Goal: Information Seeking & Learning: Learn about a topic

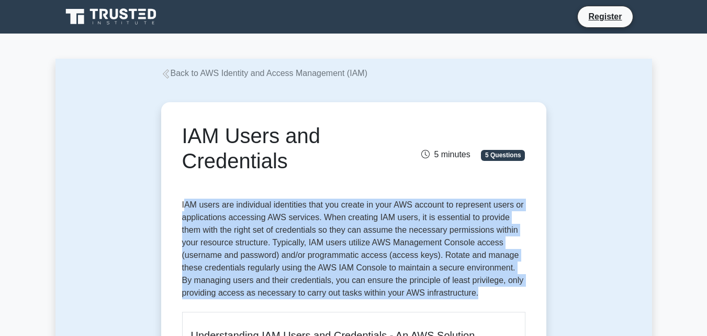
drag, startPoint x: 184, startPoint y: 201, endPoint x: 519, endPoint y: 301, distance: 349.6
click at [519, 301] on p "IAM users are individual identities that you create in your AWS account to repr…" at bounding box center [353, 250] width 343 height 105
drag, startPoint x: 182, startPoint y: 199, endPoint x: 526, endPoint y: 298, distance: 358.0
click at [521, 298] on p "IAM users are individual identities that you create in your AWS account to repr…" at bounding box center [353, 250] width 343 height 105
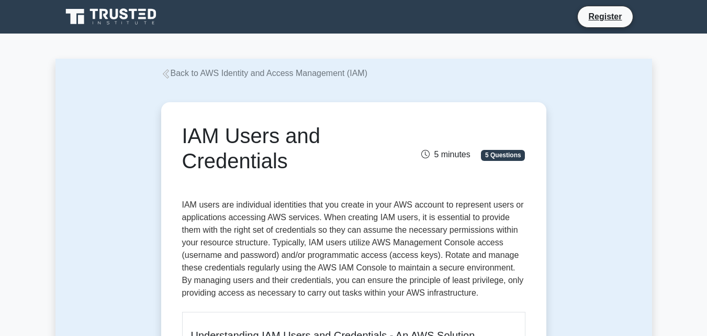
click at [467, 167] on div "IAM Users and Credentials 5 minutes 5 Questions" at bounding box center [354, 150] width 356 height 54
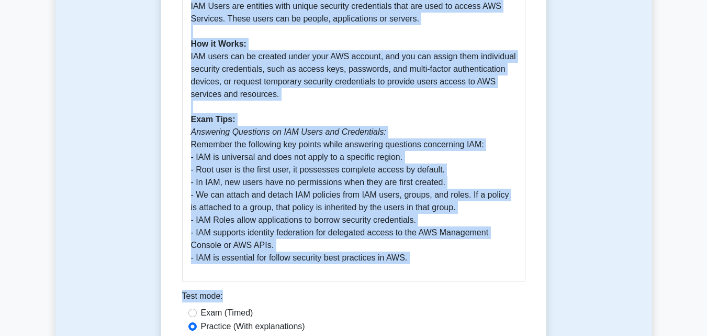
scroll to position [523, 0]
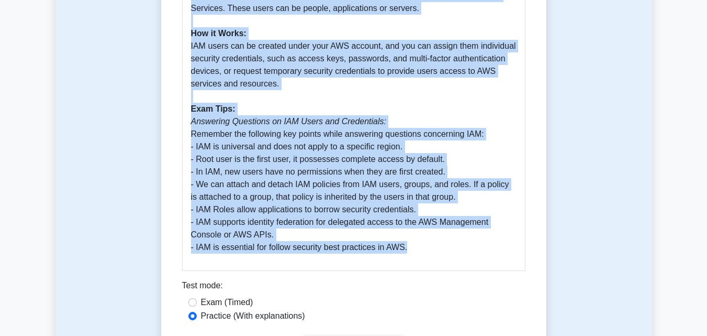
drag, startPoint x: 176, startPoint y: 203, endPoint x: 421, endPoint y: 248, distance: 249.6
click at [421, 248] on p "Introduction: AWS Identity and Access Management (IAM) is a feature of your AWS…" at bounding box center [354, 46] width 326 height 415
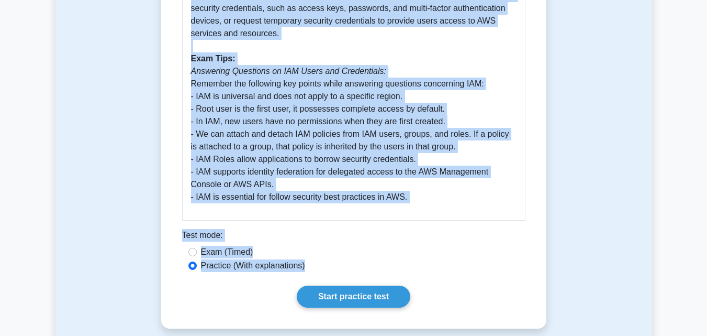
scroll to position [576, 0]
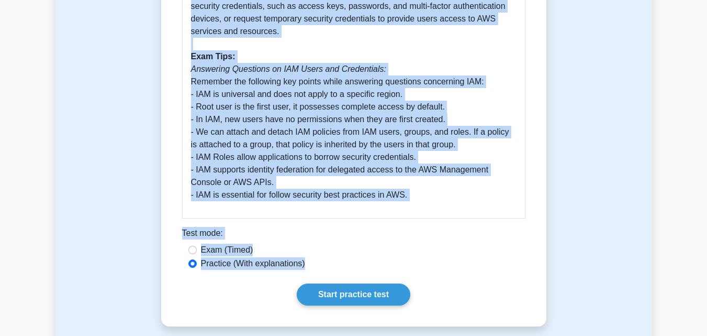
drag, startPoint x: 163, startPoint y: 127, endPoint x: 433, endPoint y: 277, distance: 309.3
click at [491, 252] on div "Exam (Timed)" at bounding box center [353, 249] width 331 height 13
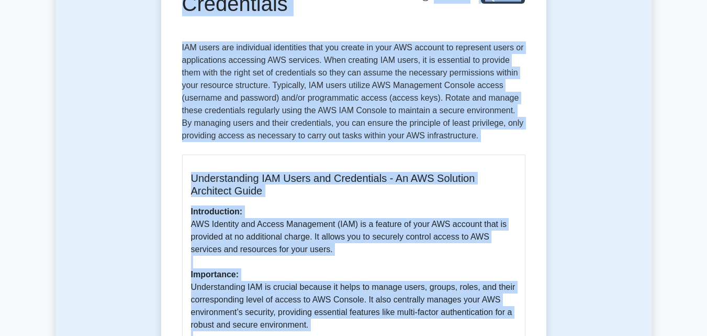
scroll to position [0, 0]
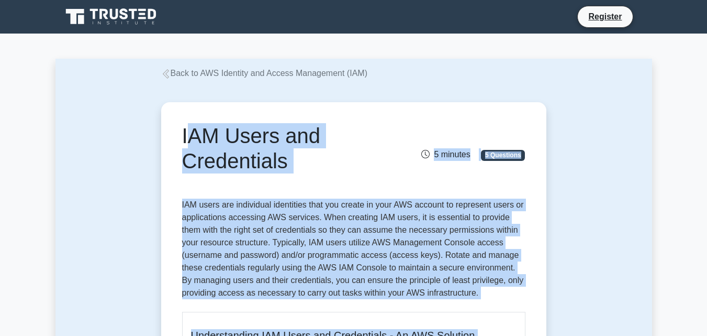
click at [391, 154] on h1 "IAM Users and Credentials" at bounding box center [294, 148] width 225 height 50
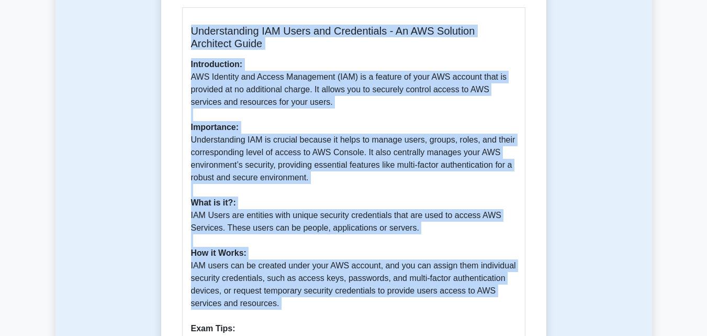
scroll to position [314, 0]
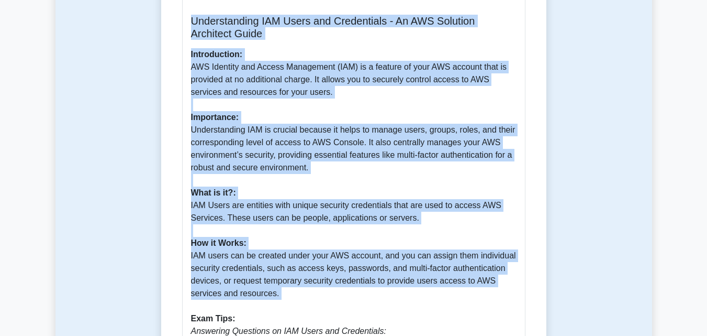
drag, startPoint x: 178, startPoint y: 128, endPoint x: 305, endPoint y: 303, distance: 215.9
click at [305, 303] on div "IAM Users and Credentials 5 minutes 5 Questions Understanding IAM Users and Cre…" at bounding box center [353, 188] width 377 height 792
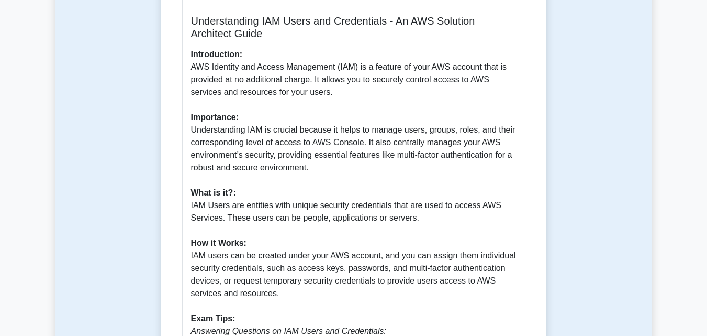
click at [388, 315] on p "Introduction: AWS Identity and Access Management (IAM) is a feature of your AWS…" at bounding box center [354, 255] width 326 height 415
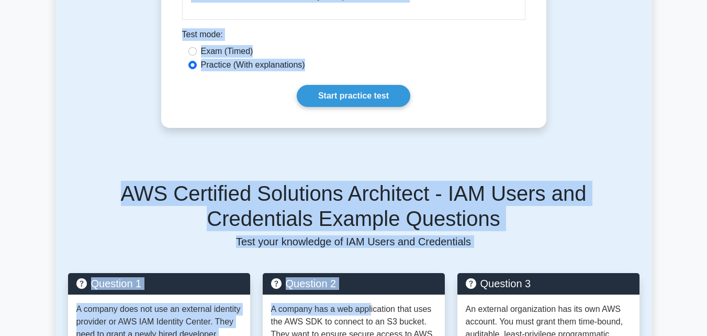
scroll to position [785, 0]
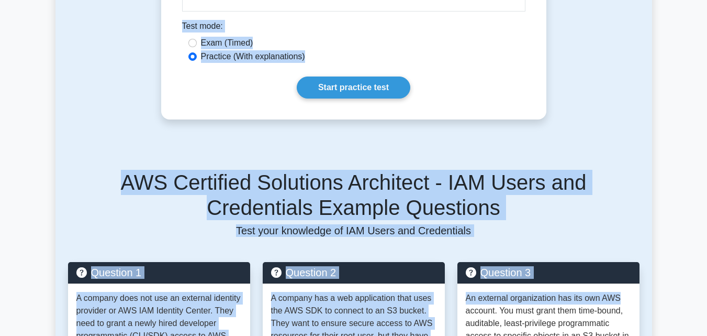
drag, startPoint x: 185, startPoint y: 78, endPoint x: 678, endPoint y: 291, distance: 537.5
click at [678, 291] on main "Back to AWS Identity and Access Management (IAM) IAM Users and Credentials 5 mi…" at bounding box center [353, 168] width 707 height 1841
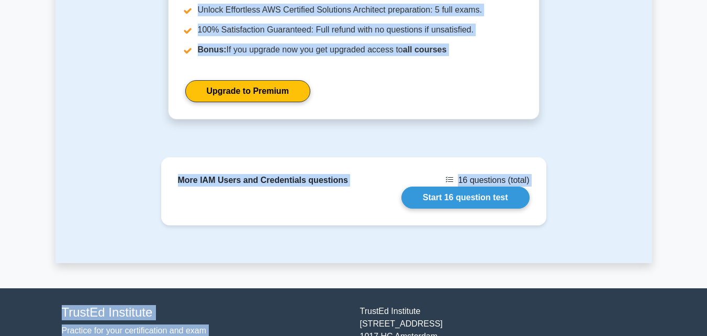
scroll to position [1642, 0]
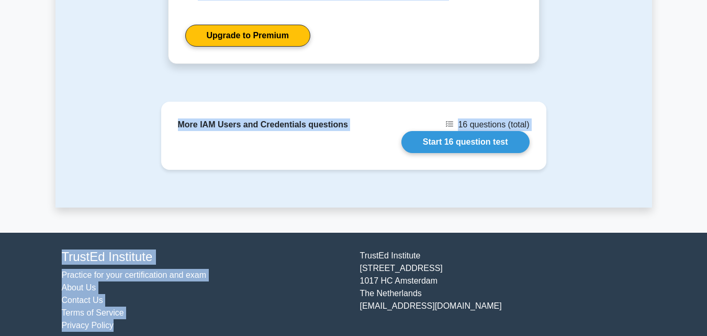
drag, startPoint x: 182, startPoint y: 130, endPoint x: 343, endPoint y: 332, distance: 258.1
click at [318, 319] on li "Privacy Policy" at bounding box center [205, 325] width 286 height 13
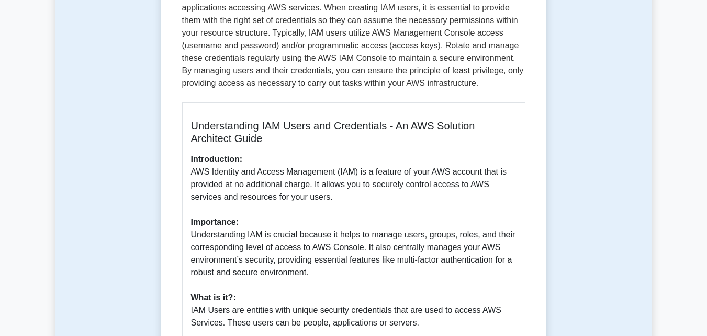
scroll to position [0, 0]
